Goal: Information Seeking & Learning: Learn about a topic

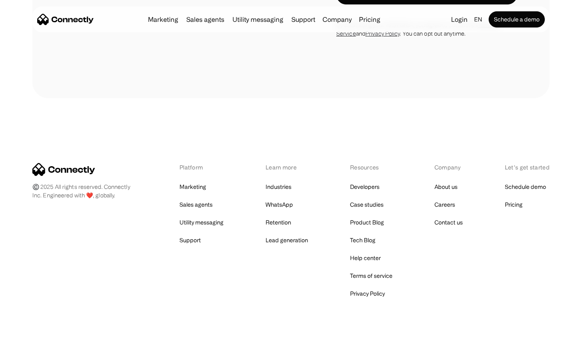
scroll to position [1184, 0]
